Goal: Book appointment/travel/reservation

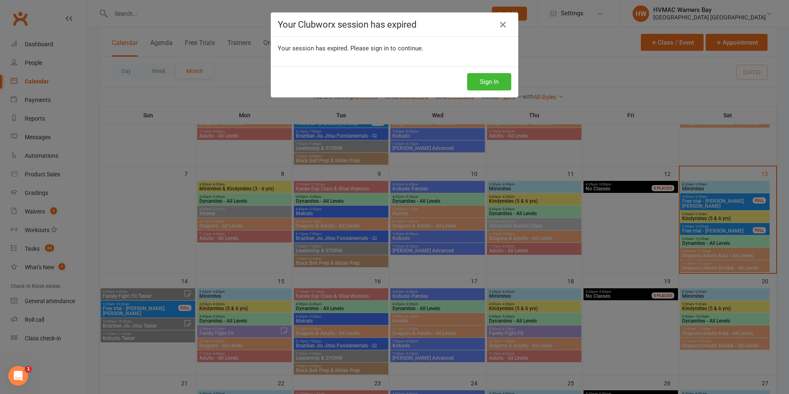
click at [498, 72] on div "Sign In" at bounding box center [394, 81] width 247 height 31
click at [498, 73] on button "Sign In" at bounding box center [489, 81] width 44 height 17
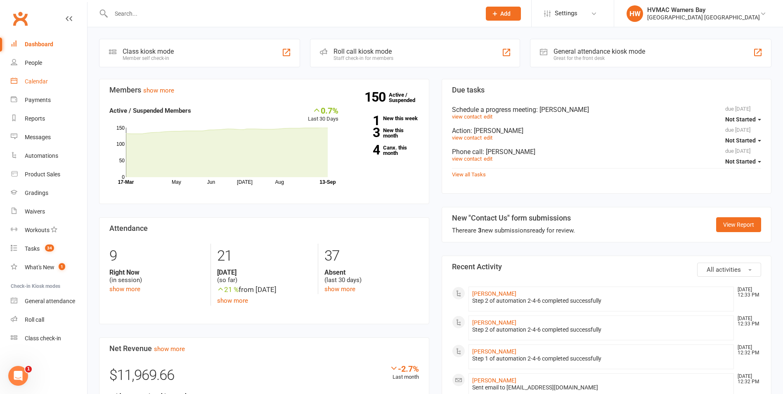
click at [33, 77] on link "Calendar" at bounding box center [49, 81] width 76 height 19
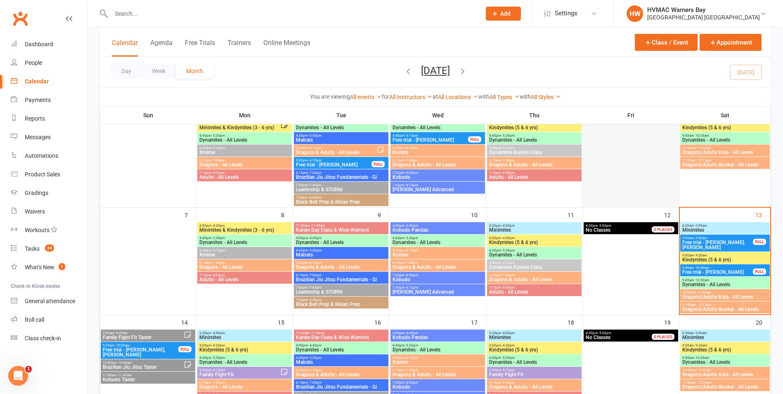
scroll to position [124, 0]
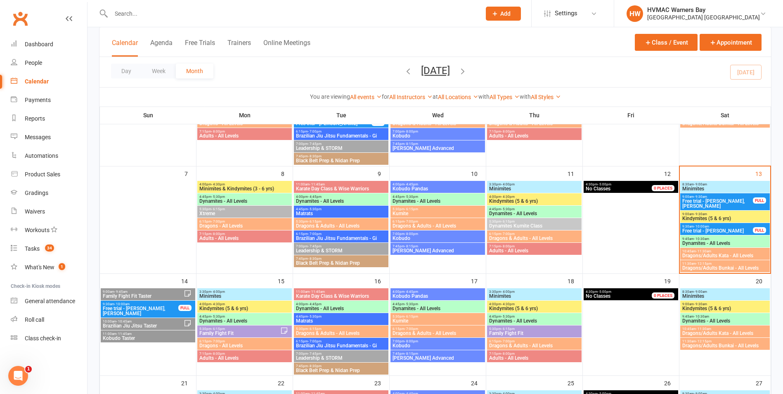
click at [714, 239] on span "9:45am - 10:30am" at bounding box center [725, 239] width 86 height 4
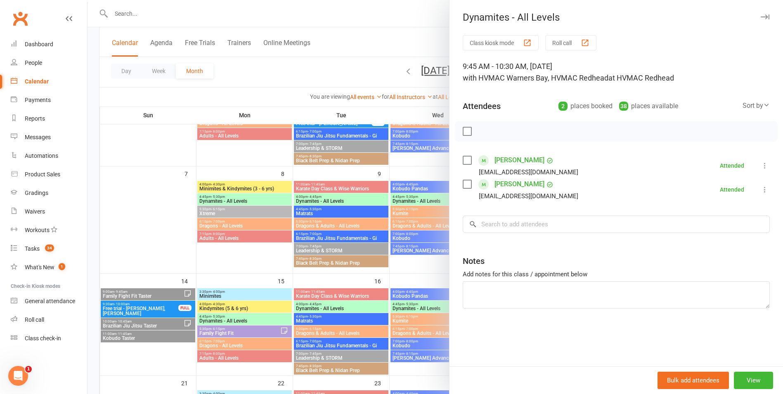
click at [416, 278] on div at bounding box center [434, 197] width 695 height 394
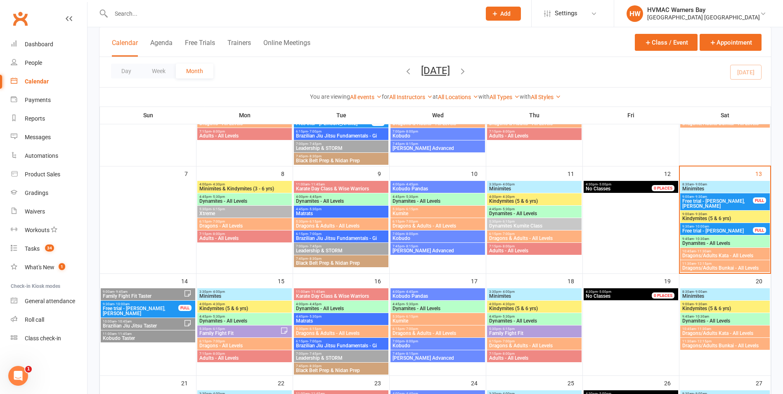
click at [734, 224] on span "9:30am - 10:00am" at bounding box center [717, 226] width 71 height 4
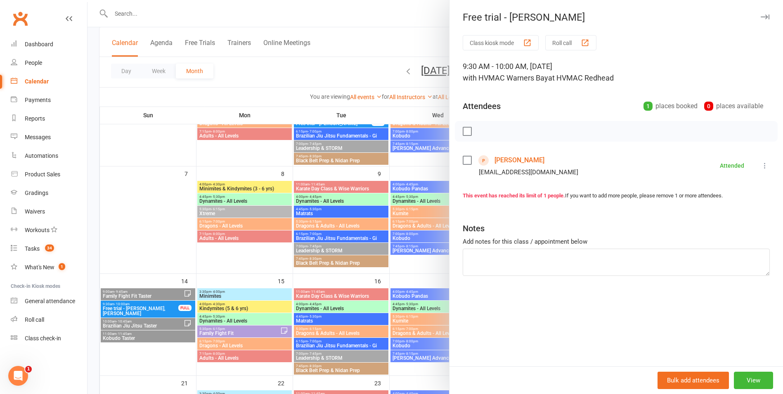
click at [407, 274] on div at bounding box center [434, 197] width 695 height 394
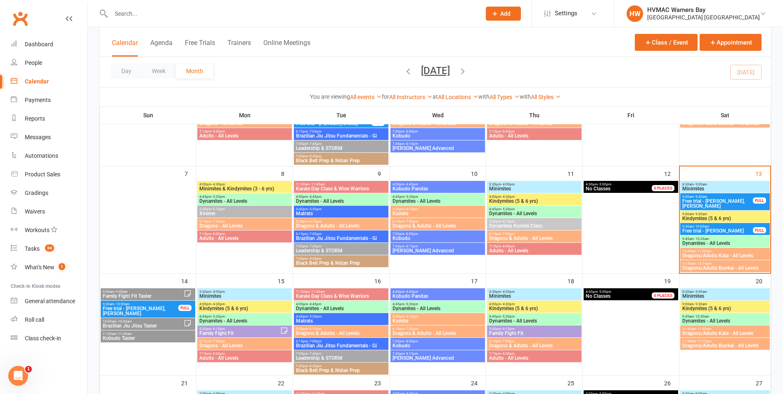
click at [701, 253] on span "Dragons/Adults Kata - All Levels" at bounding box center [725, 255] width 86 height 5
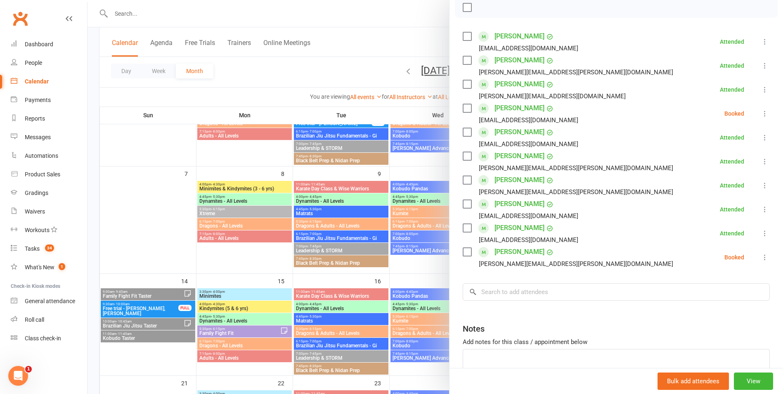
click at [564, 303] on div "Class kiosk mode Roll call 10:45 AM - 11:30 AM, Saturday, September, 13, 2025 w…" at bounding box center [615, 164] width 333 height 506
click at [558, 293] on input "search" at bounding box center [616, 291] width 307 height 17
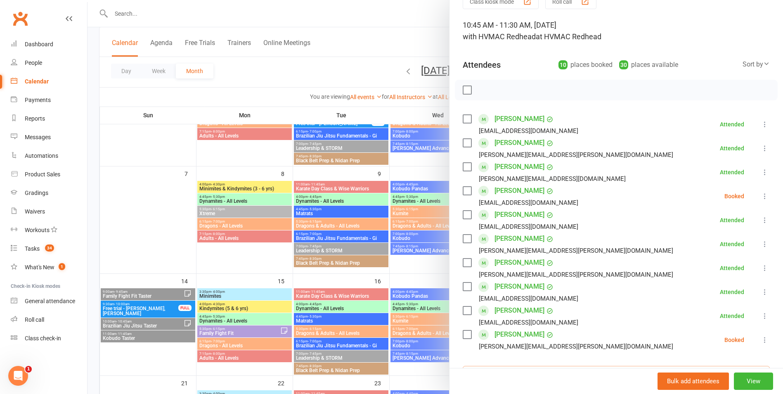
scroll to position [83, 0]
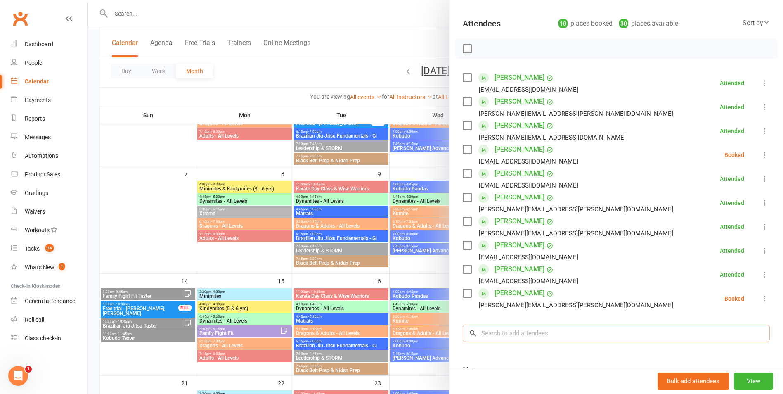
click at [568, 334] on input "search" at bounding box center [616, 332] width 307 height 17
click at [571, 330] on input "search" at bounding box center [616, 332] width 307 height 17
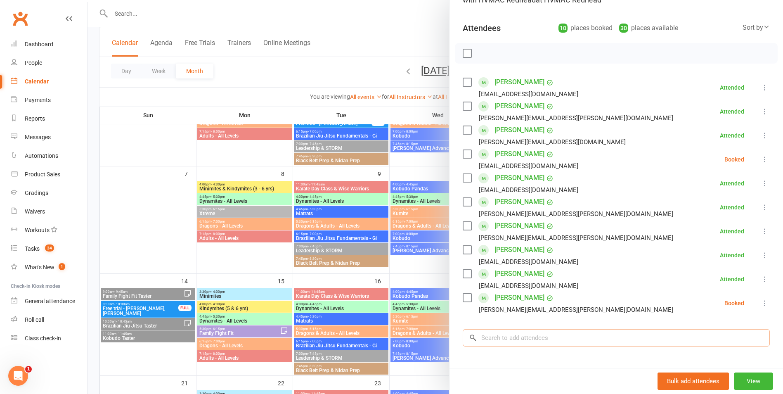
scroll to position [91, 0]
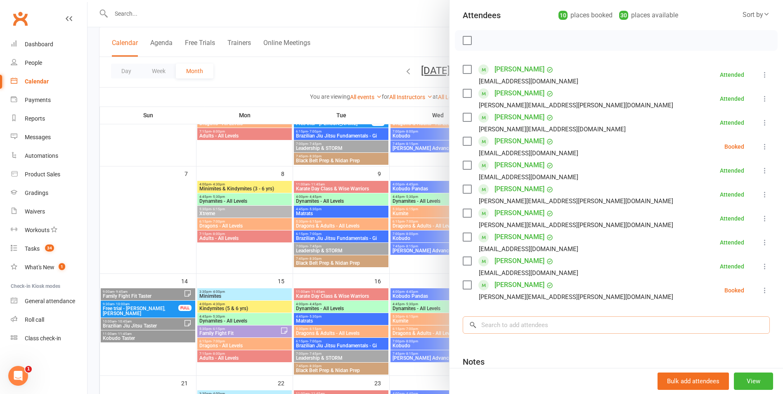
click at [559, 323] on input "search" at bounding box center [616, 324] width 307 height 17
click at [574, 328] on input "search" at bounding box center [616, 324] width 307 height 17
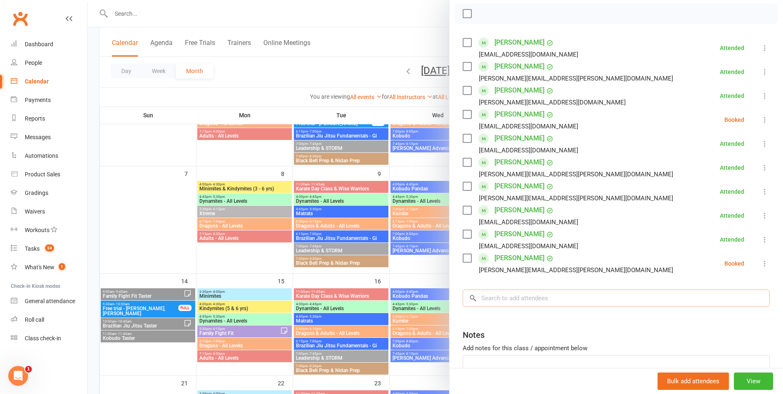
scroll to position [132, 0]
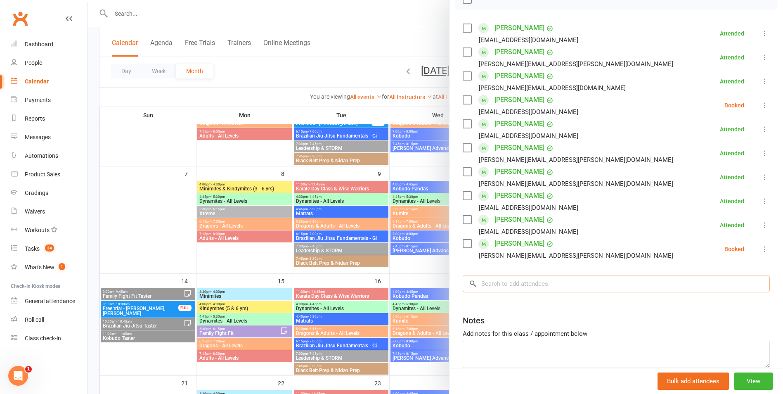
click at [582, 279] on input "search" at bounding box center [616, 283] width 307 height 17
click at [463, 245] on label at bounding box center [467, 243] width 8 height 8
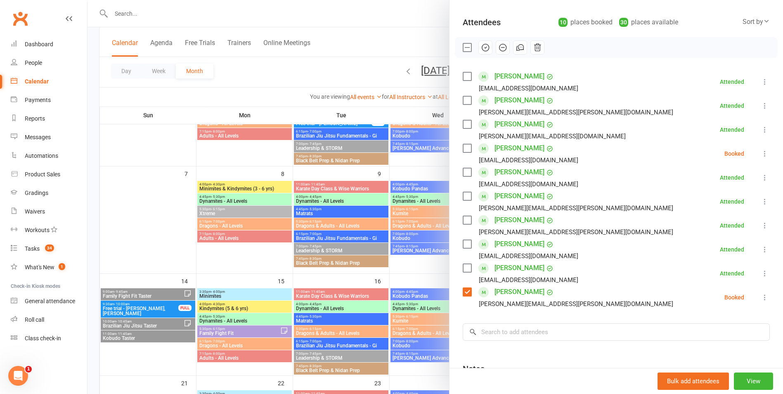
scroll to position [8, 0]
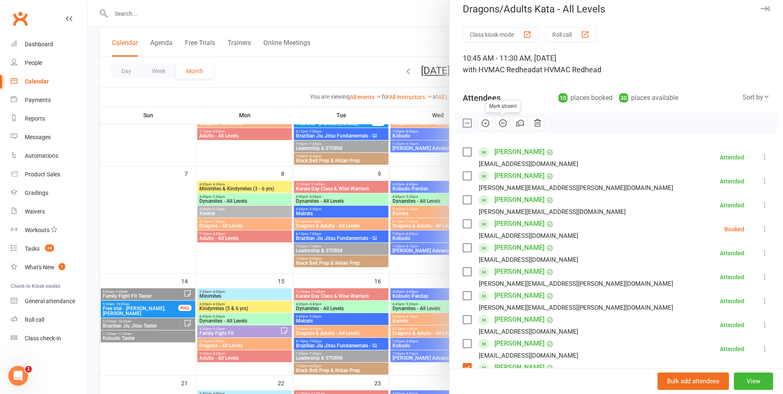
click at [503, 120] on icon "button" at bounding box center [502, 122] width 9 height 9
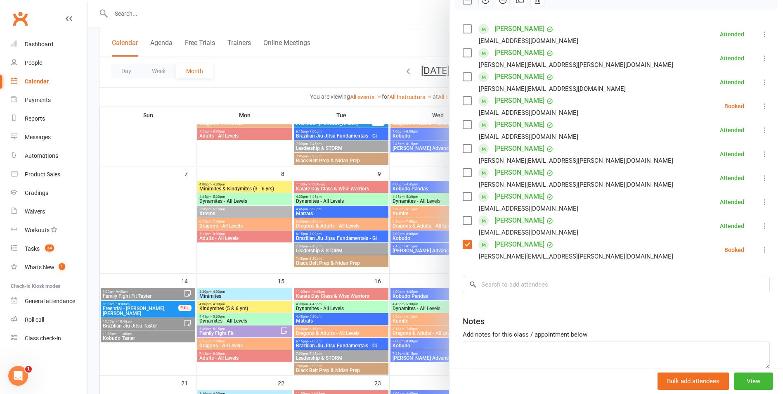
scroll to position [132, 0]
click at [466, 240] on label at bounding box center [467, 243] width 8 height 8
drag, startPoint x: 467, startPoint y: 98, endPoint x: 523, endPoint y: 136, distance: 68.1
click at [488, 111] on div "Julian King janamoura@hotmail.com" at bounding box center [522, 105] width 119 height 24
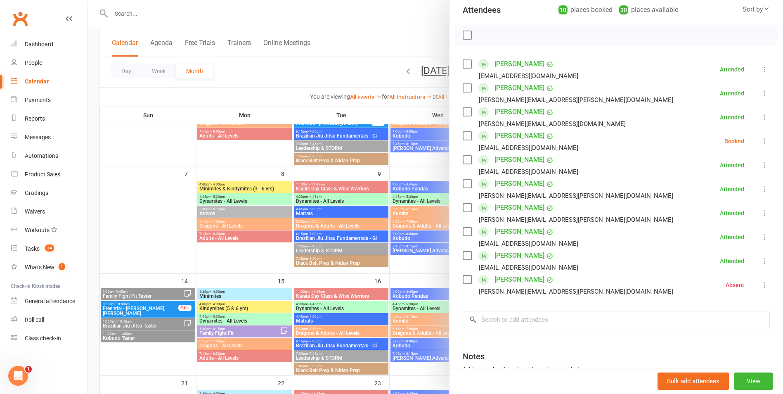
scroll to position [50, 0]
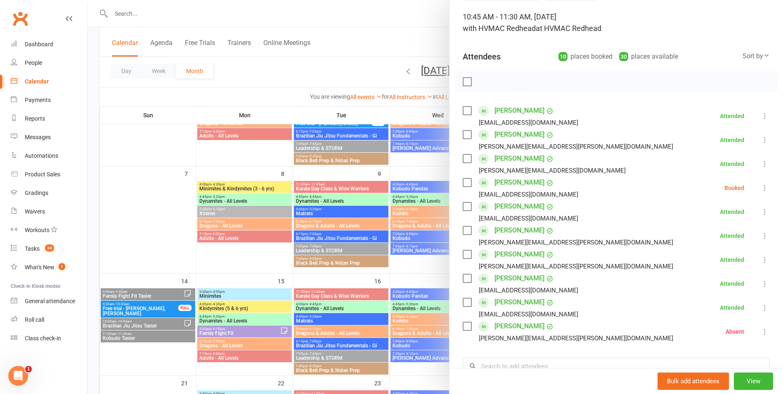
click at [463, 185] on label at bounding box center [467, 182] width 8 height 8
click at [481, 79] on icon "button" at bounding box center [485, 81] width 9 height 9
click at [463, 181] on label at bounding box center [467, 182] width 8 height 8
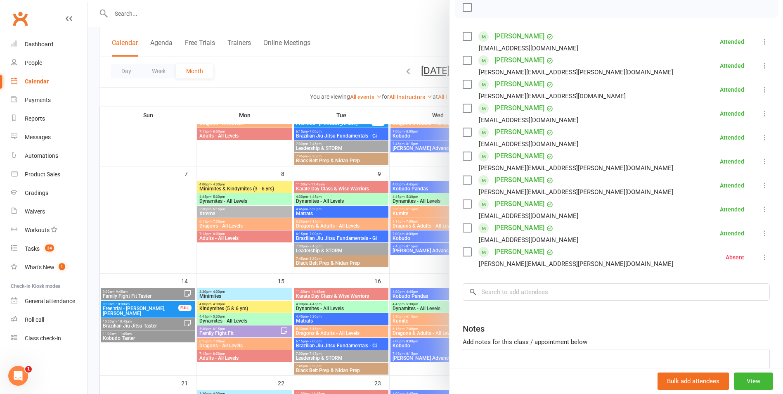
scroll to position [83, 0]
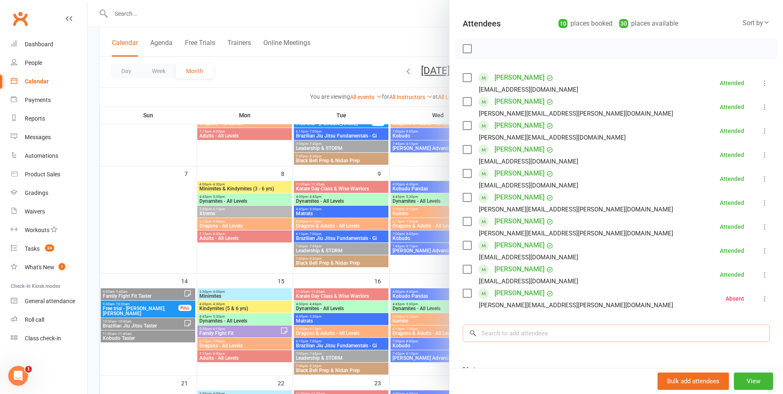
click at [580, 331] on input "search" at bounding box center [616, 332] width 307 height 17
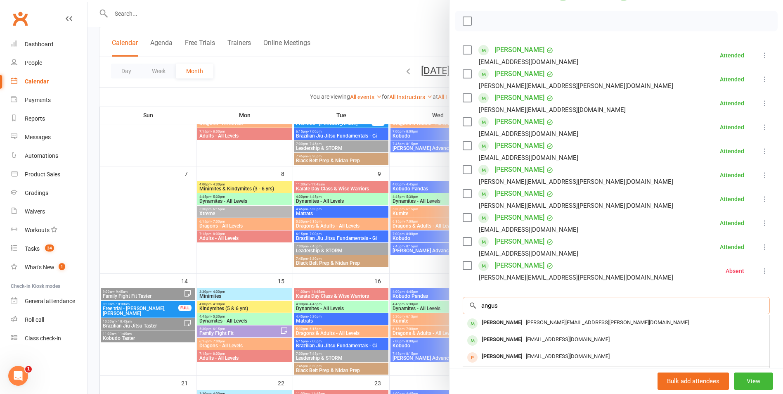
scroll to position [124, 0]
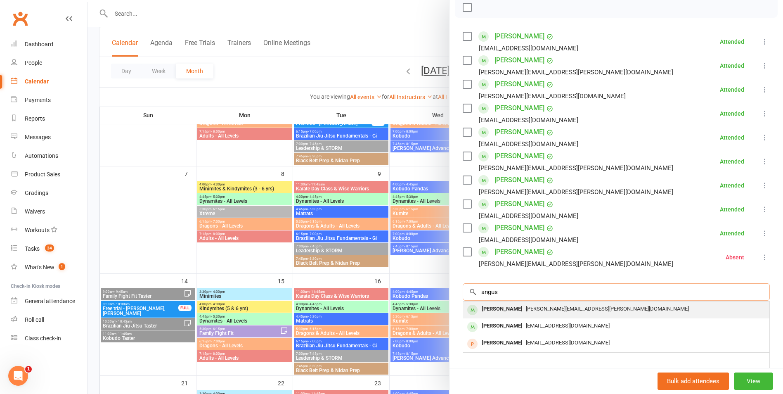
type input "angus"
click at [542, 308] on span "julian.nash@gmail.com" at bounding box center [607, 308] width 163 height 6
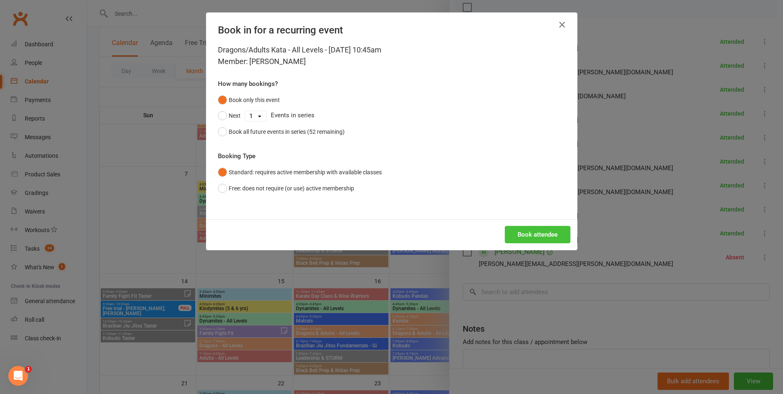
click at [536, 241] on button "Book attendee" at bounding box center [538, 234] width 66 height 17
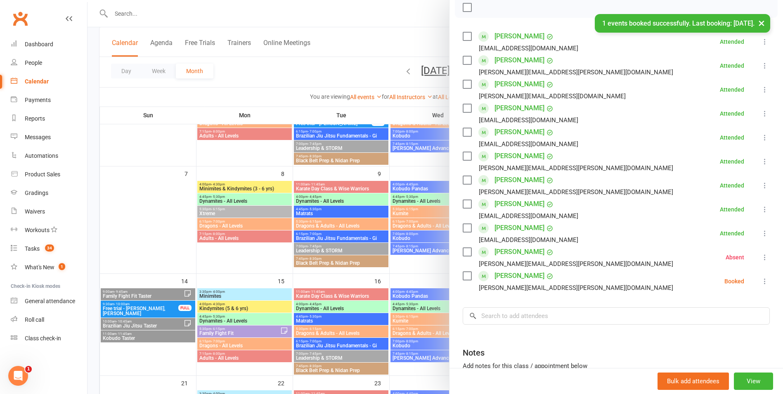
click at [463, 273] on label at bounding box center [467, 275] width 8 height 8
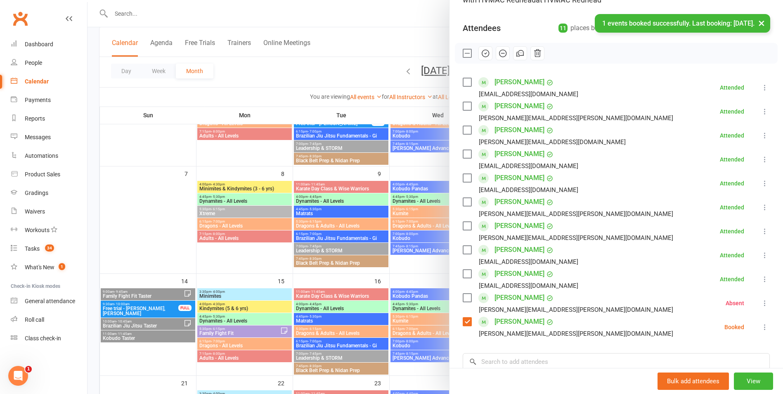
scroll to position [0, 0]
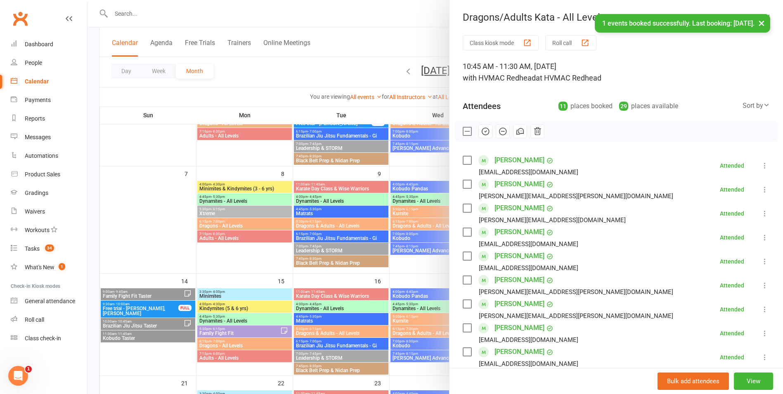
click at [481, 132] on icon "button" at bounding box center [485, 131] width 9 height 9
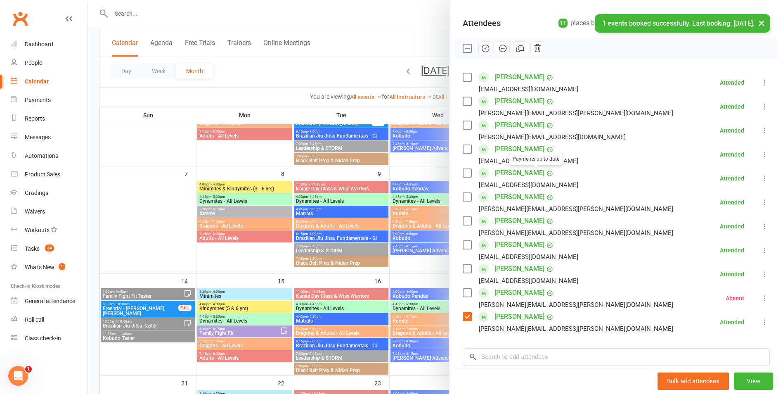
scroll to position [197, 0]
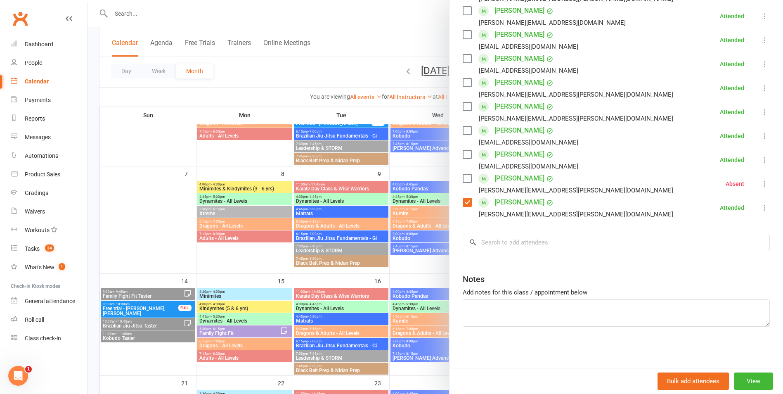
click at [363, 267] on div at bounding box center [434, 197] width 695 height 394
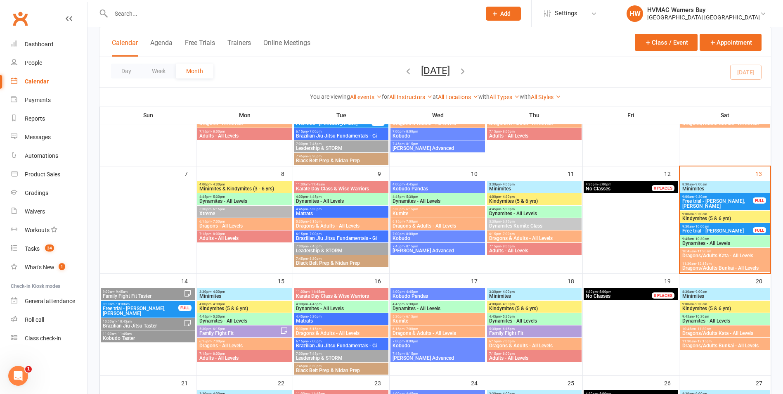
click at [703, 264] on span "- 12:15pm" at bounding box center [704, 264] width 16 height 4
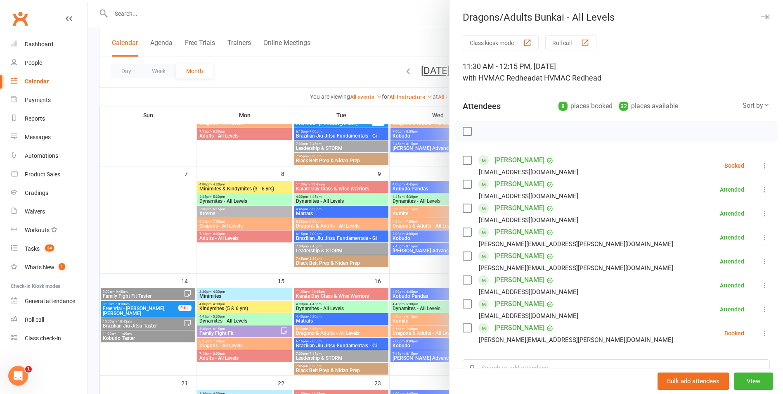
scroll to position [83, 0]
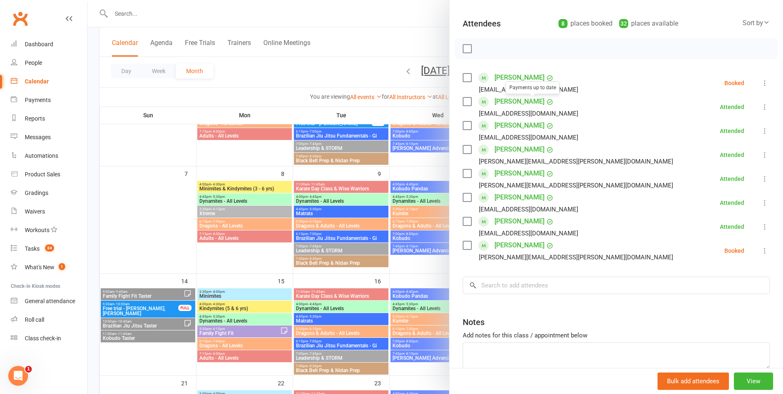
drag, startPoint x: 350, startPoint y: 257, endPoint x: 503, endPoint y: 246, distance: 153.0
click at [358, 257] on div at bounding box center [434, 197] width 695 height 394
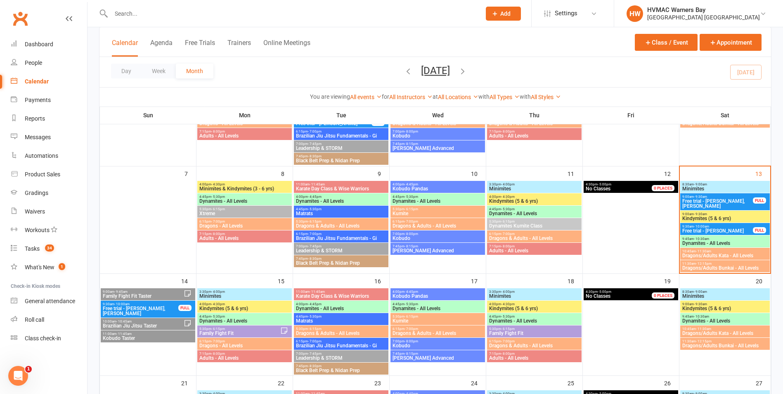
click at [713, 254] on span "Dragons/Adults Kata - All Levels" at bounding box center [725, 255] width 86 height 5
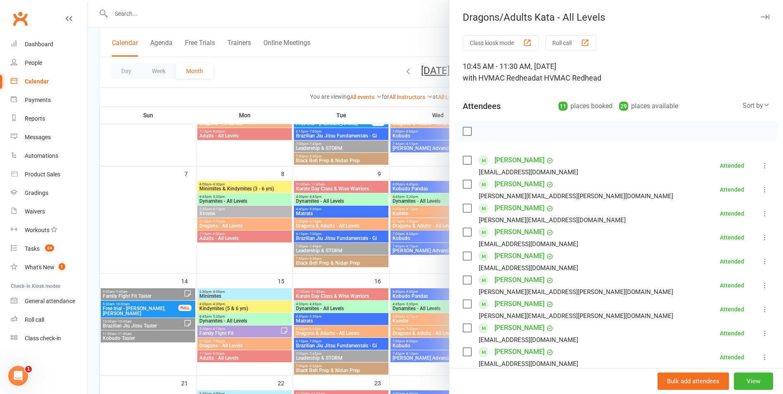
click at [432, 256] on div at bounding box center [434, 197] width 695 height 394
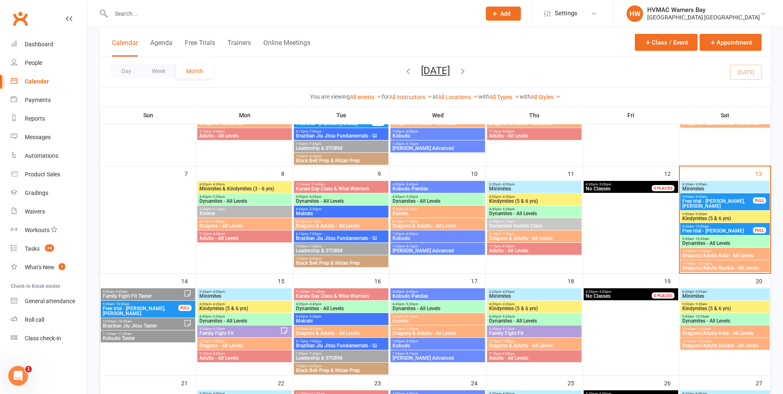
click at [739, 263] on span "11:30am - 12:15pm" at bounding box center [725, 264] width 86 height 4
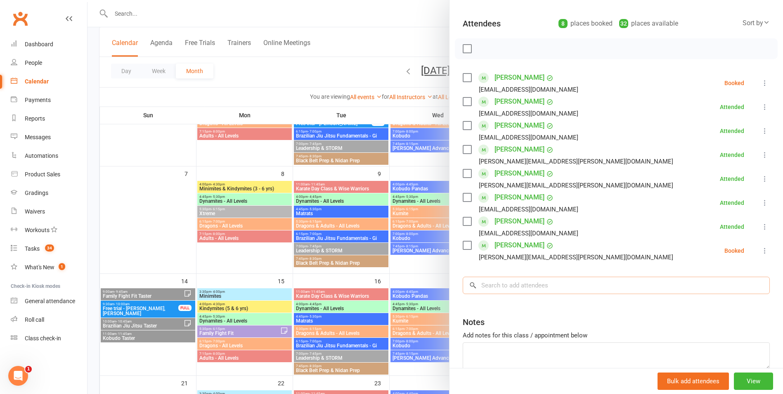
drag, startPoint x: 561, startPoint y: 288, endPoint x: 510, endPoint y: 263, distance: 57.0
click at [561, 288] on input "search" at bounding box center [616, 284] width 307 height 17
click at [463, 246] on label at bounding box center [467, 245] width 8 height 8
drag, startPoint x: 495, startPoint y: 50, endPoint x: 434, endPoint y: 38, distance: 62.7
click at [498, 50] on icon "button" at bounding box center [502, 48] width 9 height 9
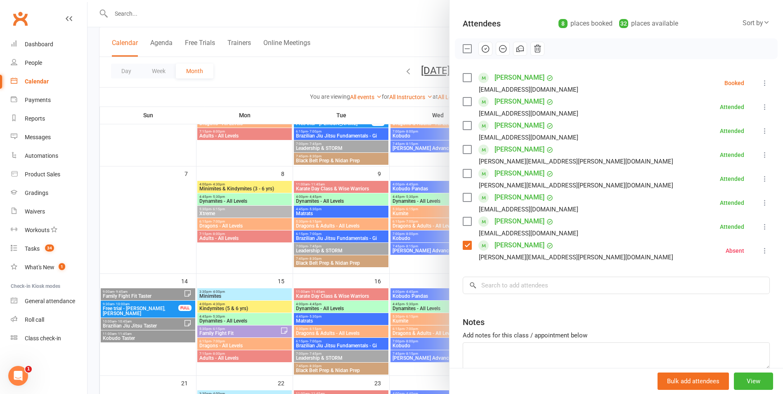
click at [467, 245] on label at bounding box center [467, 245] width 8 height 8
click at [594, 286] on input "search" at bounding box center [616, 284] width 307 height 17
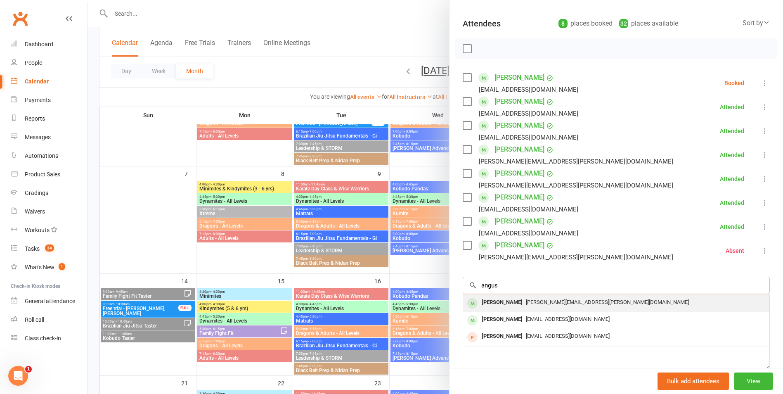
type input "angus"
click at [537, 297] on div "julian.nash@gmail.com" at bounding box center [616, 302] width 300 height 12
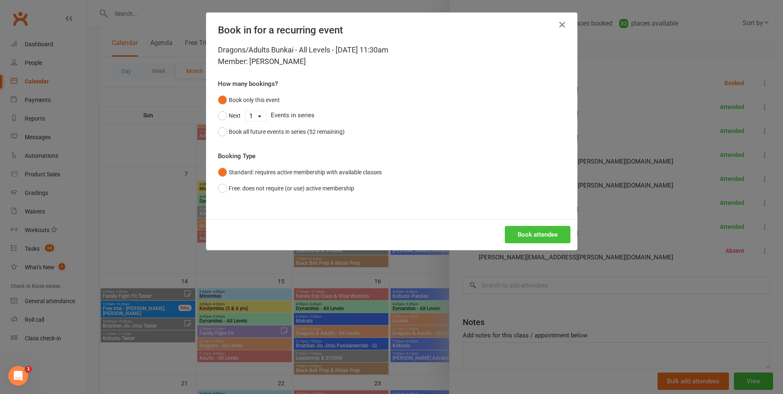
click at [545, 233] on button "Book attendee" at bounding box center [538, 234] width 66 height 17
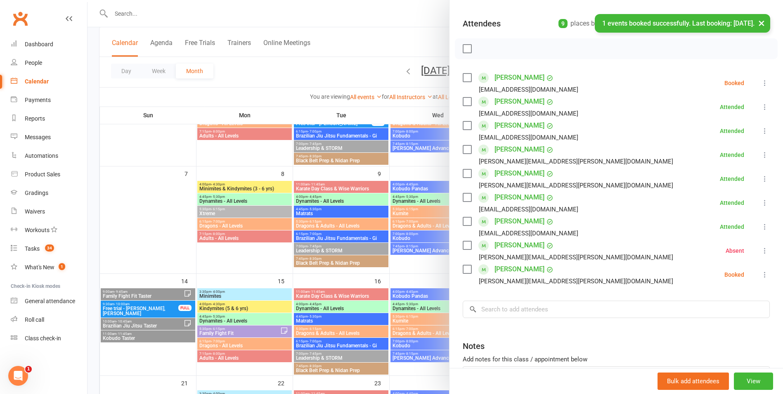
click at [465, 78] on label at bounding box center [467, 77] width 8 height 8
click at [465, 270] on label at bounding box center [467, 269] width 8 height 8
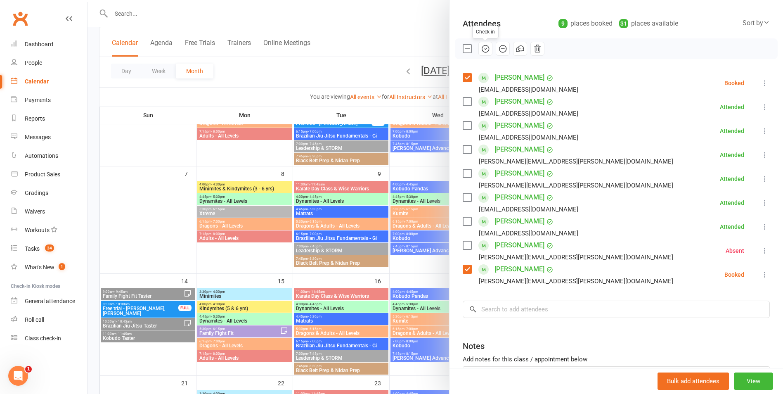
click at [481, 45] on icon "button" at bounding box center [485, 48] width 9 height 9
drag, startPoint x: 461, startPoint y: 267, endPoint x: 470, endPoint y: 209, distance: 58.8
click at [463, 262] on div "Angus Nash julian.nash@gmail.com" at bounding box center [570, 274] width 214 height 24
click at [464, 77] on label at bounding box center [467, 77] width 8 height 8
click at [463, 265] on label at bounding box center [467, 269] width 8 height 8
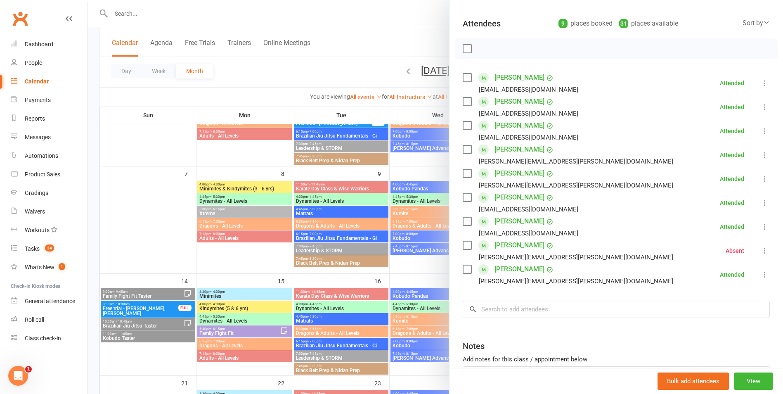
click at [394, 265] on div at bounding box center [434, 197] width 695 height 394
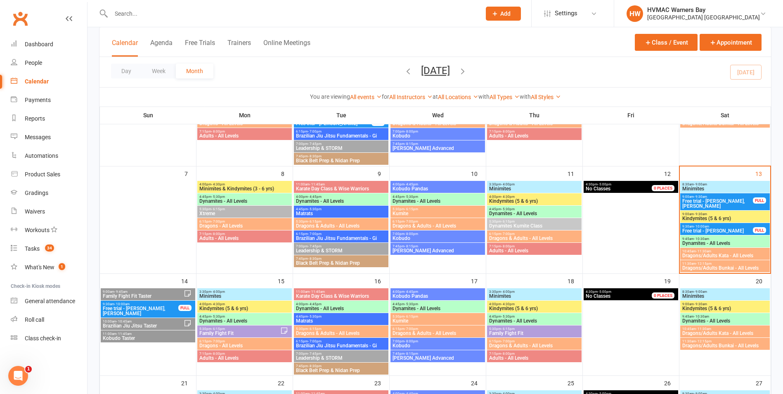
click at [748, 216] on span "Kindymites (5 & 6 yrs)" at bounding box center [725, 218] width 86 height 5
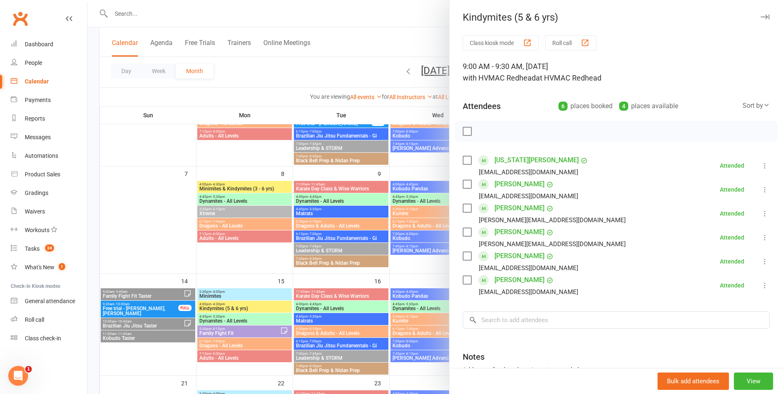
click at [427, 225] on div at bounding box center [434, 197] width 695 height 394
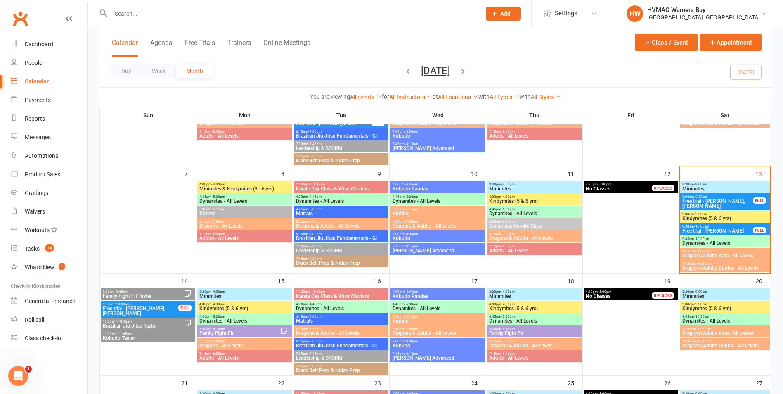
click at [705, 188] on span "Minimites" at bounding box center [725, 188] width 86 height 5
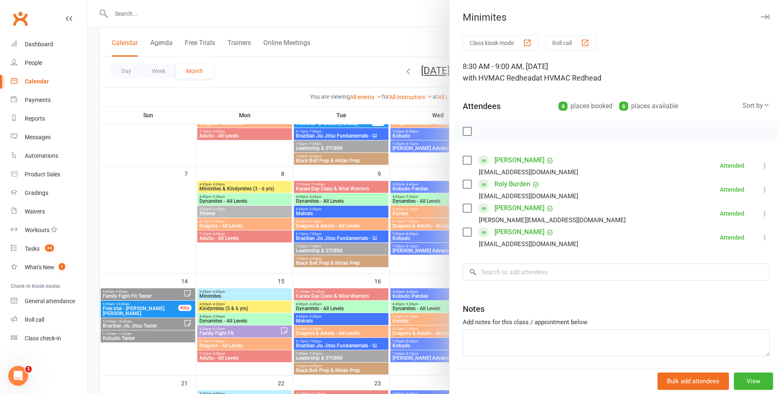
click at [439, 246] on div at bounding box center [434, 197] width 695 height 394
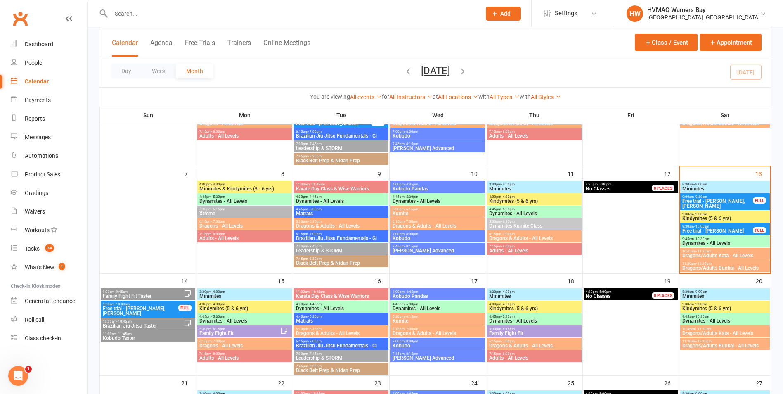
drag, startPoint x: 694, startPoint y: 264, endPoint x: 685, endPoint y: 264, distance: 8.7
click at [693, 264] on span "11:30am - 12:15pm" at bounding box center [725, 264] width 86 height 4
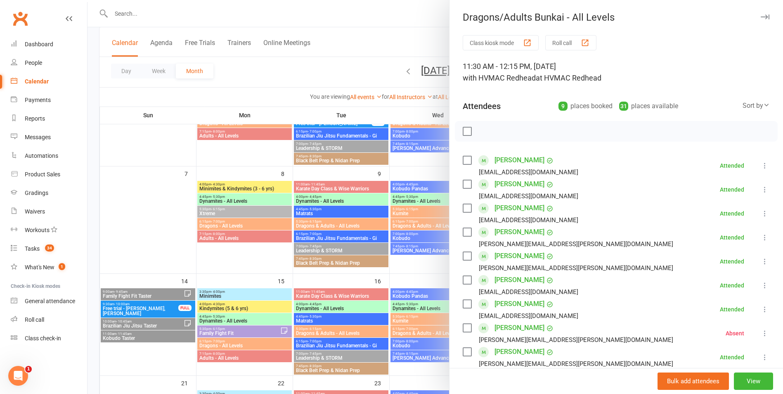
click at [390, 236] on div at bounding box center [434, 197] width 695 height 394
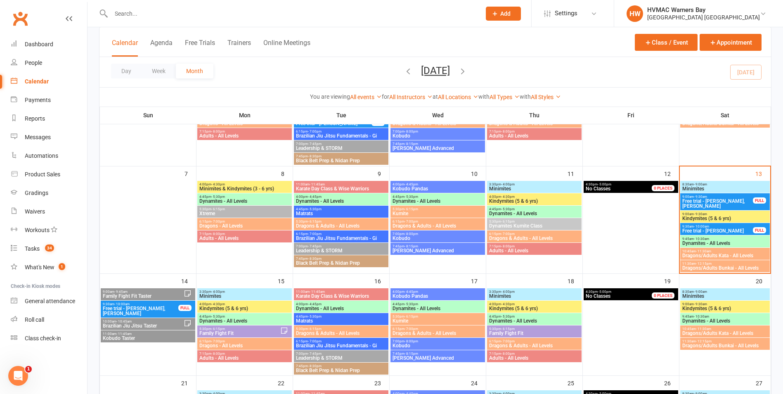
click at [705, 237] on span "- 10:30am" at bounding box center [701, 239] width 15 height 4
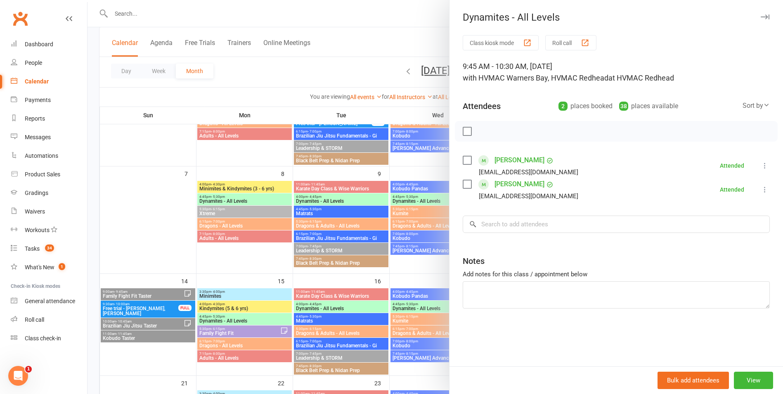
click at [396, 265] on div at bounding box center [434, 197] width 695 height 394
